Goal: Navigation & Orientation: Find specific page/section

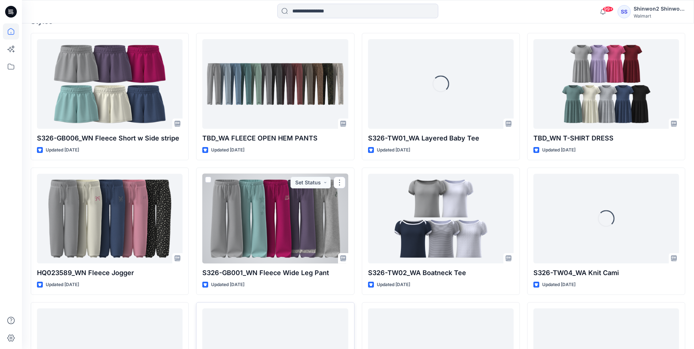
scroll to position [256, 0]
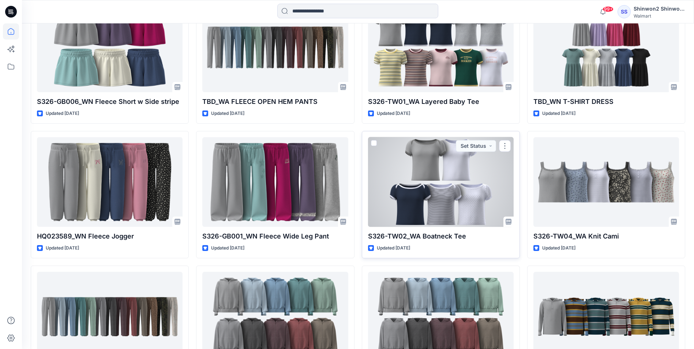
click at [439, 213] on div at bounding box center [441, 182] width 146 height 90
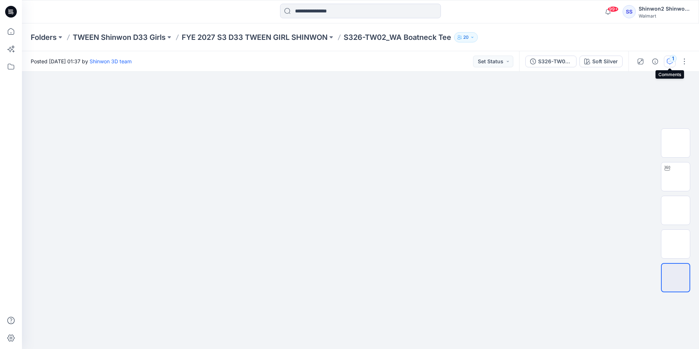
click at [669, 64] on button "1" at bounding box center [670, 62] width 12 height 12
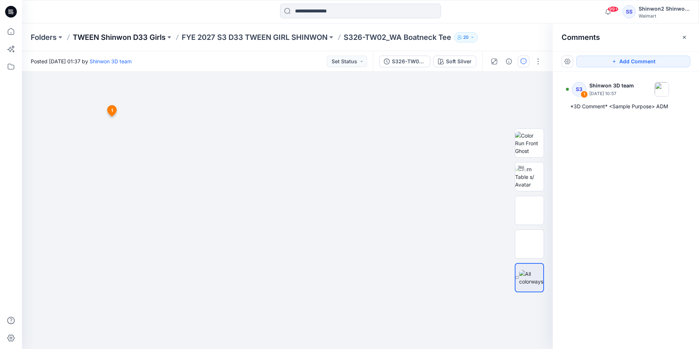
click at [140, 37] on p "TWEEN Shinwon D33 Girls" at bounding box center [119, 37] width 93 height 10
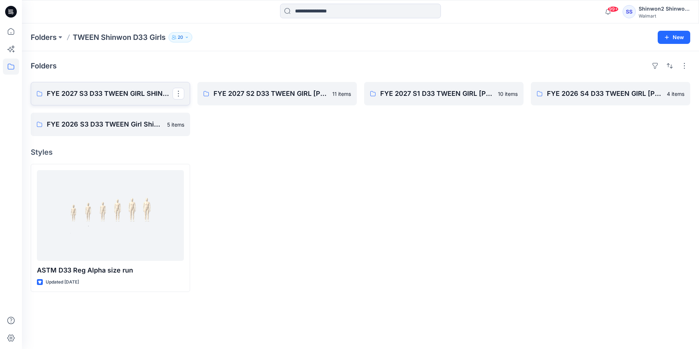
click at [120, 94] on p "FYE 2027 S3 D33 TWEEN GIRL SHINWON" at bounding box center [110, 94] width 126 height 10
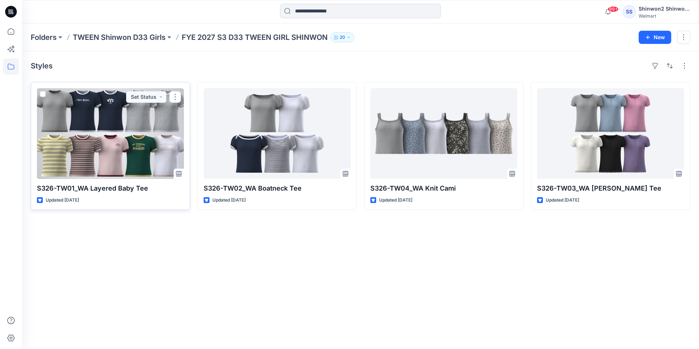
click at [104, 148] on div at bounding box center [110, 133] width 147 height 91
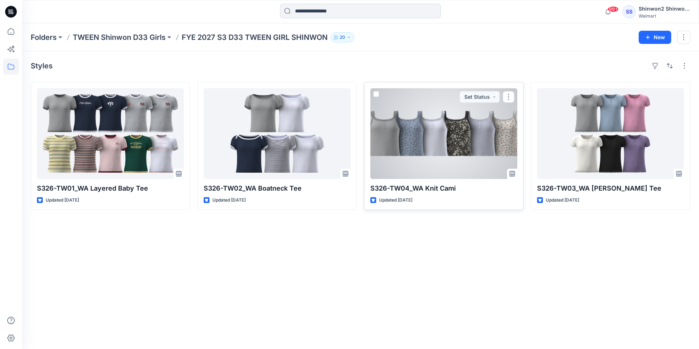
click at [417, 150] on div at bounding box center [444, 133] width 147 height 91
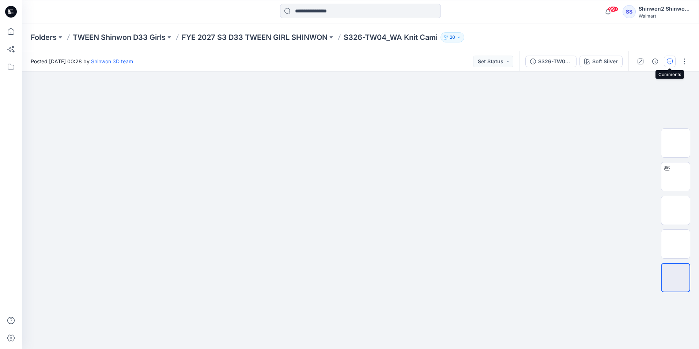
click at [672, 60] on icon "button" at bounding box center [670, 62] width 6 height 6
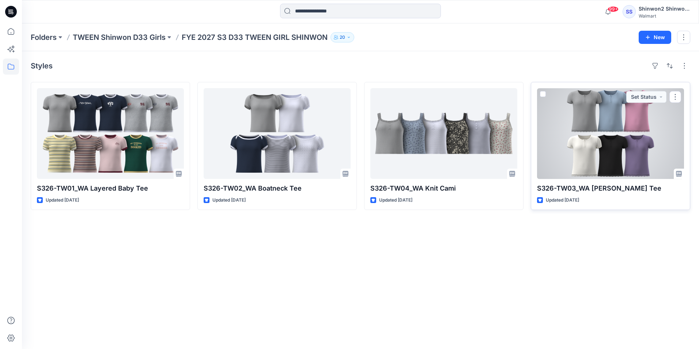
click at [634, 130] on div at bounding box center [610, 133] width 147 height 91
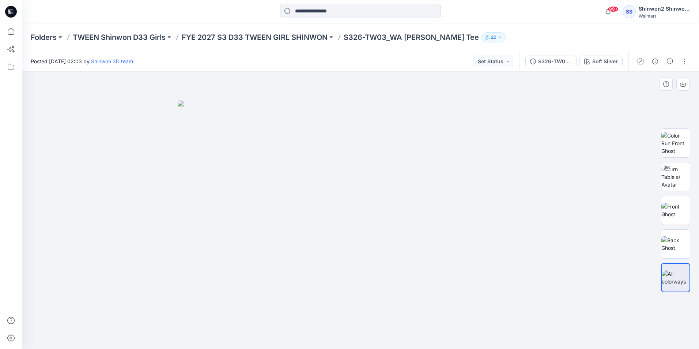
click at [371, 133] on img at bounding box center [361, 225] width 366 height 248
click at [670, 63] on icon "button" at bounding box center [670, 62] width 6 height 6
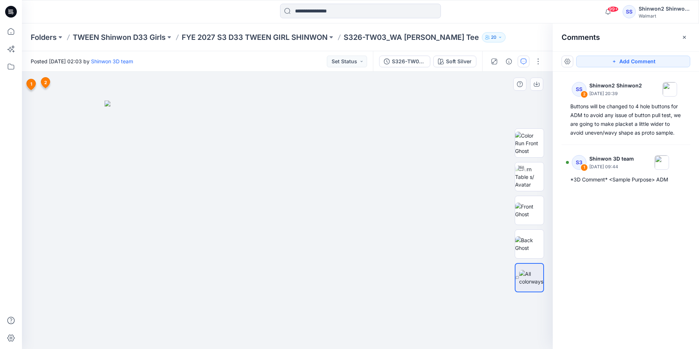
click at [446, 162] on img at bounding box center [288, 225] width 366 height 248
click at [141, 152] on img at bounding box center [288, 225] width 366 height 248
click at [49, 36] on p "Folders" at bounding box center [44, 37] width 26 height 10
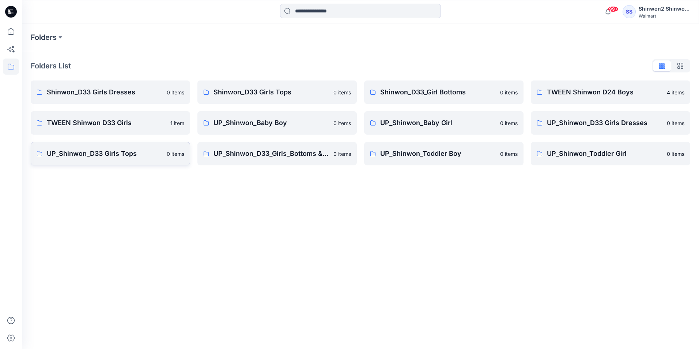
click at [110, 149] on p "UP_Shinwon_D33 Girls Tops" at bounding box center [105, 154] width 116 height 10
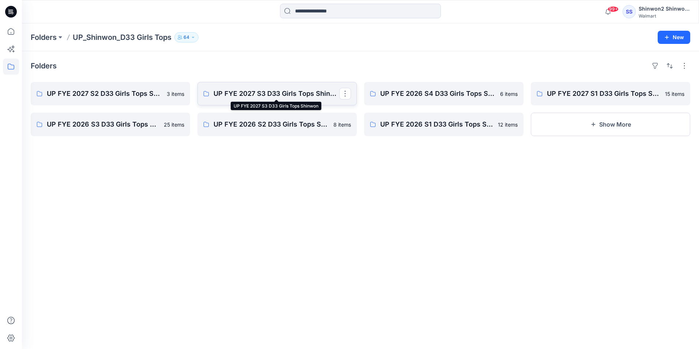
click at [301, 98] on p "UP FYE 2027 S3 D33 Girls Tops Shinwon" at bounding box center [277, 94] width 126 height 10
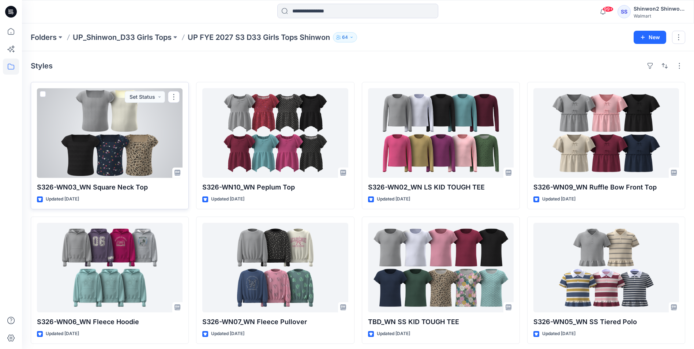
click at [116, 158] on div at bounding box center [110, 133] width 146 height 90
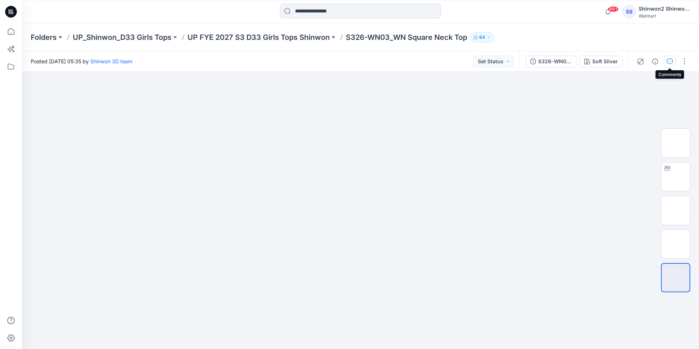
click at [675, 63] on button "button" at bounding box center [670, 62] width 12 height 12
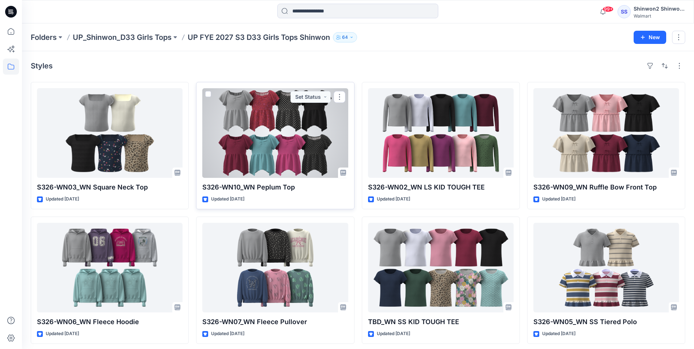
click at [299, 110] on div at bounding box center [275, 133] width 146 height 90
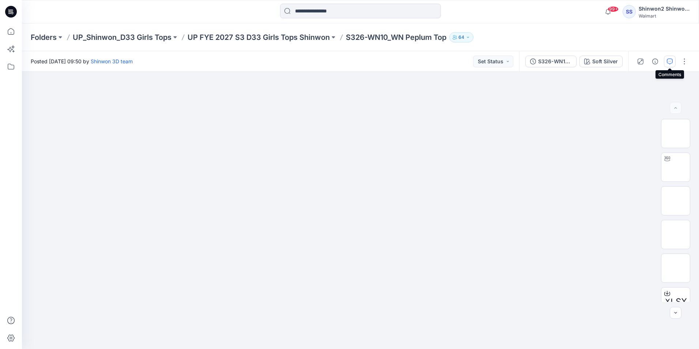
click at [671, 61] on icon "button" at bounding box center [670, 62] width 6 height 6
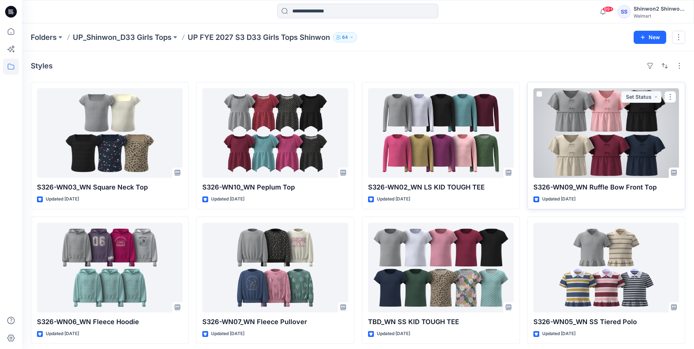
click at [600, 128] on div at bounding box center [606, 133] width 146 height 90
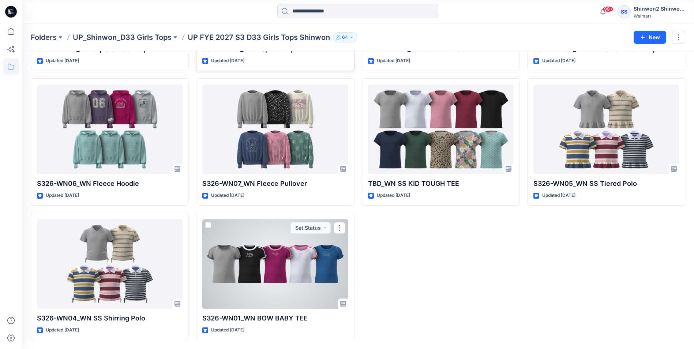
scroll to position [29, 0]
